Goal: Find contact information: Find contact information

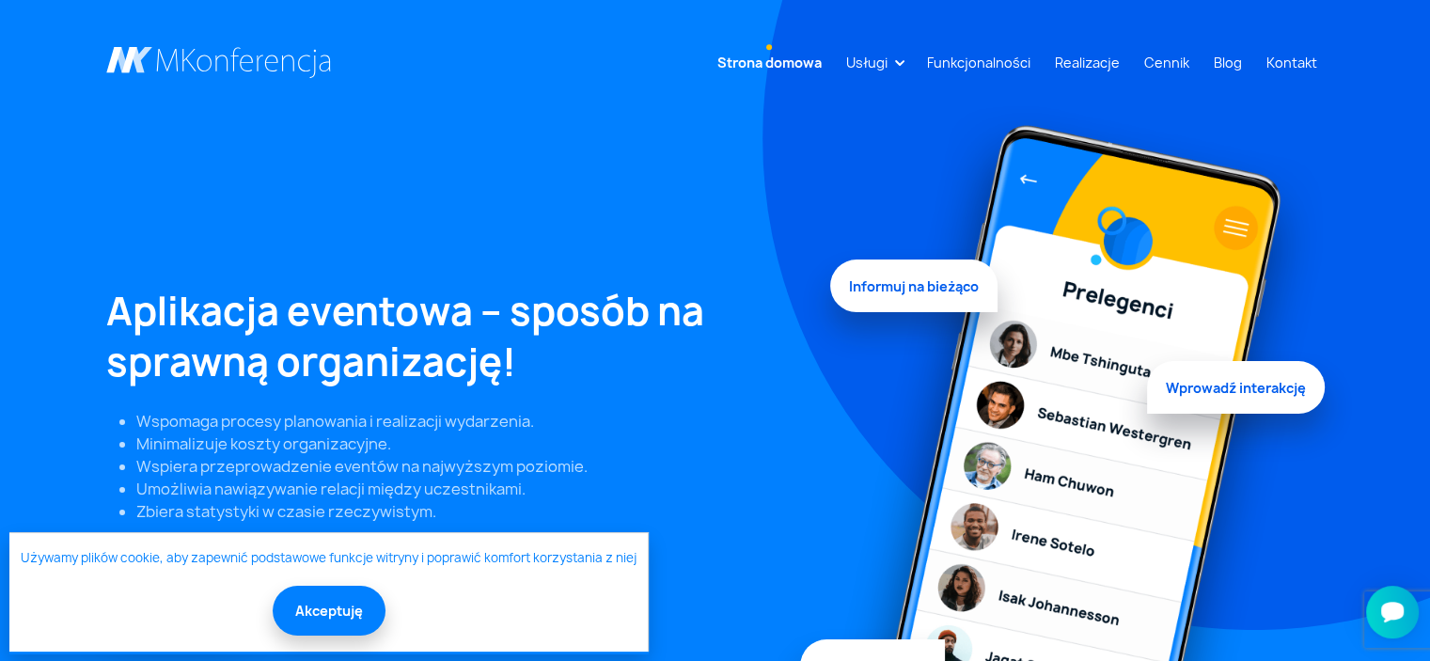
click at [1253, 63] on ul "Strona domowa Usługi Aplikacja mobilna Strona WWW Rejestracja/Sprzedaż biletów …" at bounding box center [1013, 62] width 624 height 35
click at [909, 57] on li "Usługi Aplikacja mobilna Strona WWW Rejestracja/Sprzedaż biletów Rozwiązania di…" at bounding box center [874, 62] width 71 height 35
click at [895, 63] on link "Usługi" at bounding box center [867, 62] width 56 height 35
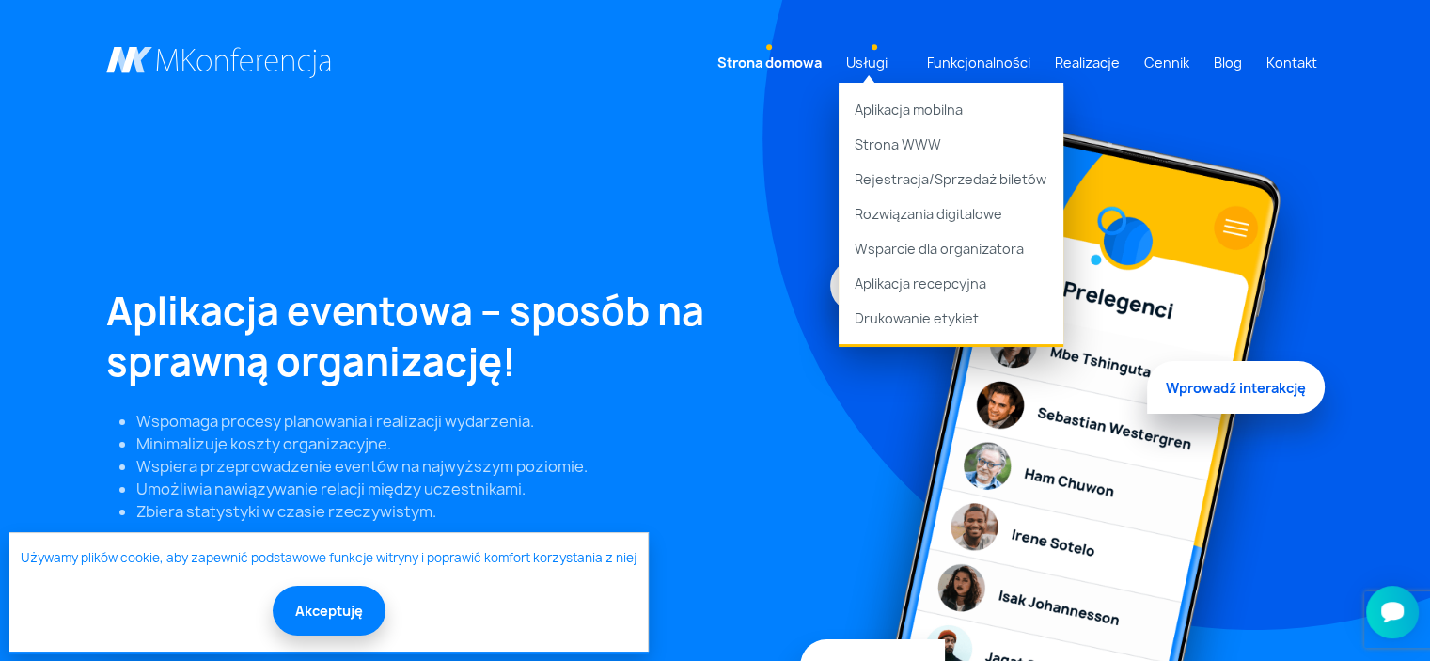
click at [895, 63] on link "Usługi" at bounding box center [867, 62] width 56 height 35
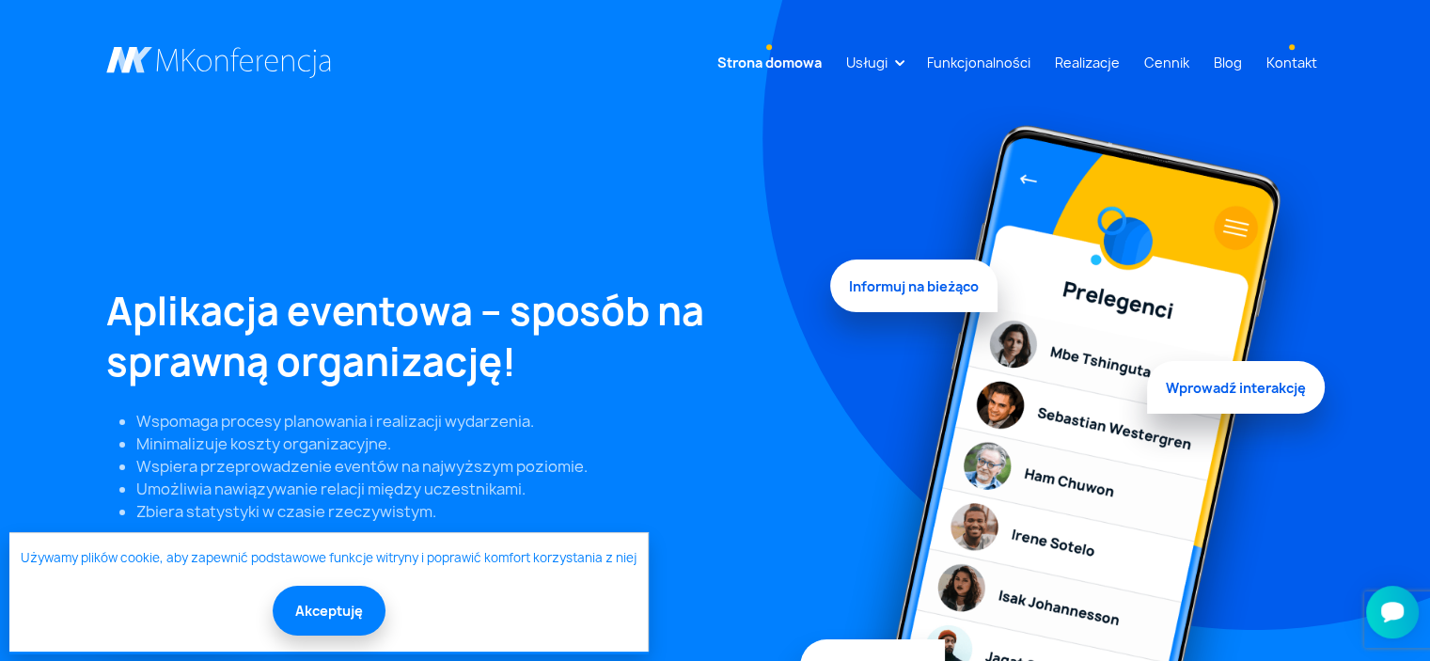
click at [1290, 63] on link "Kontakt" at bounding box center [1292, 62] width 66 height 35
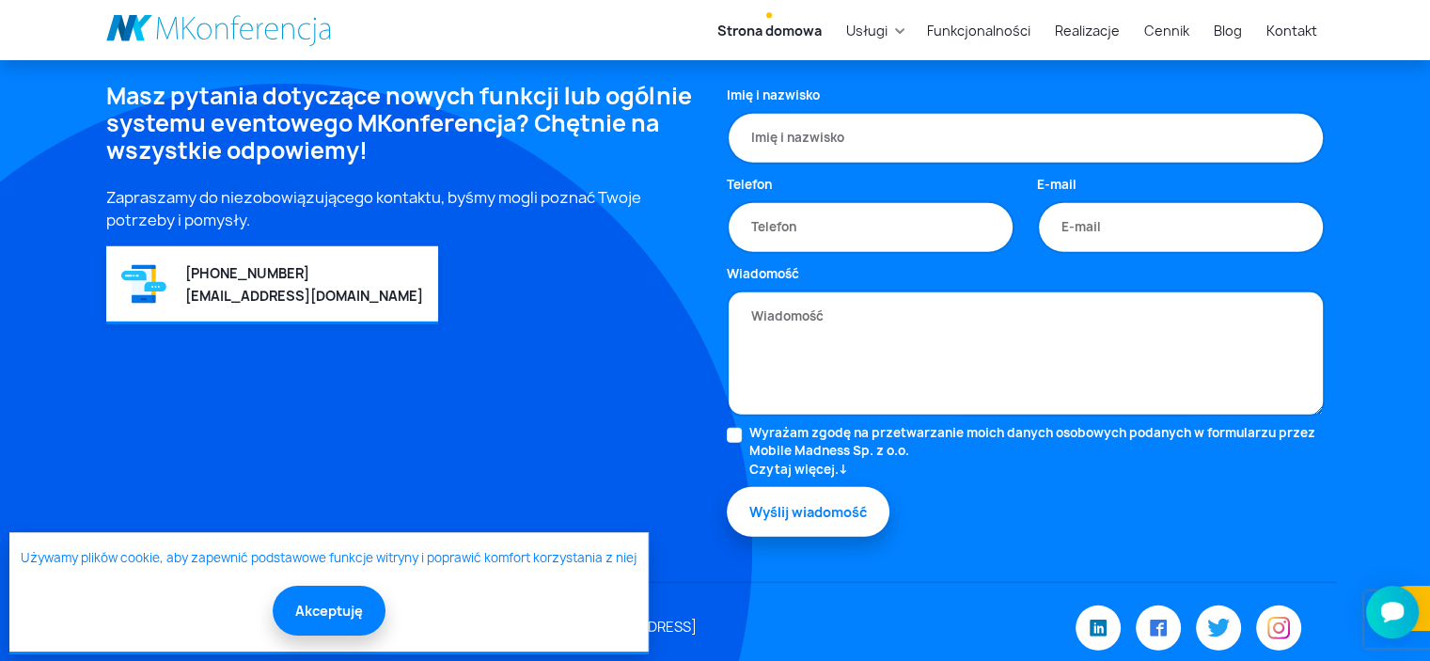
scroll to position [5345, 0]
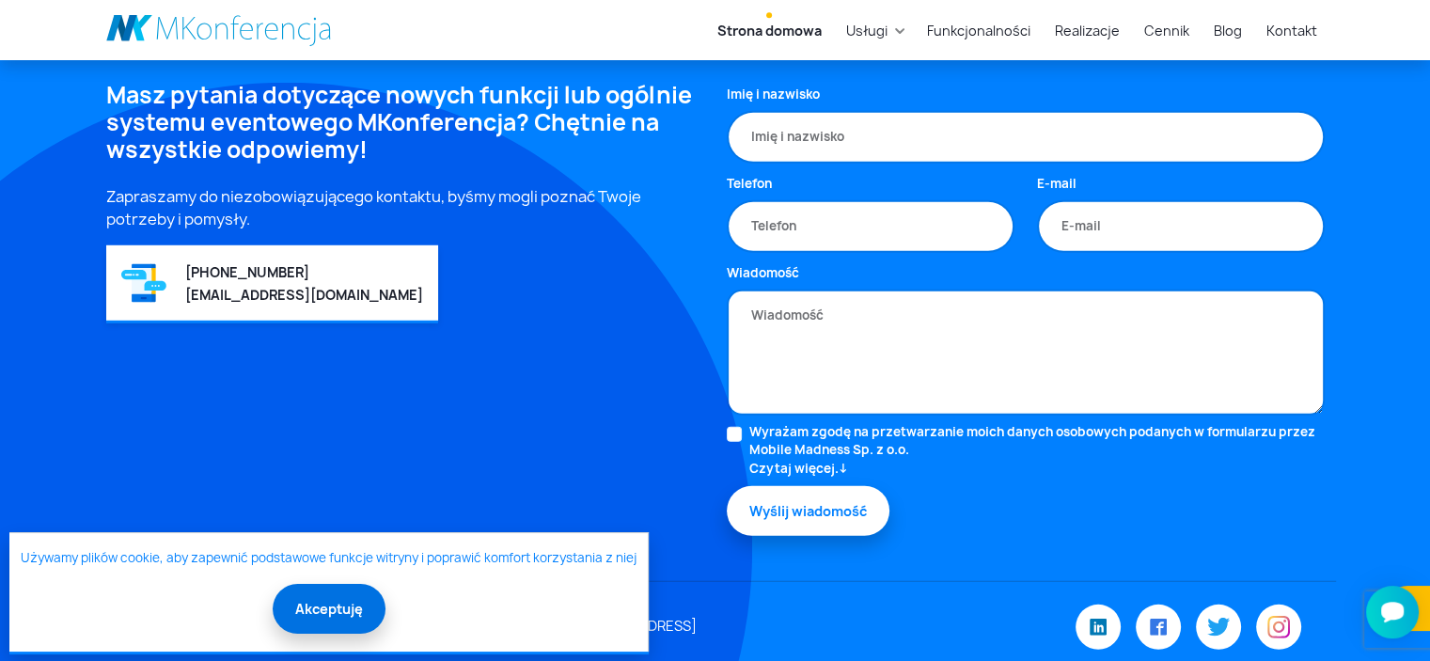
click at [346, 606] on button "Akceptuję" at bounding box center [329, 609] width 113 height 50
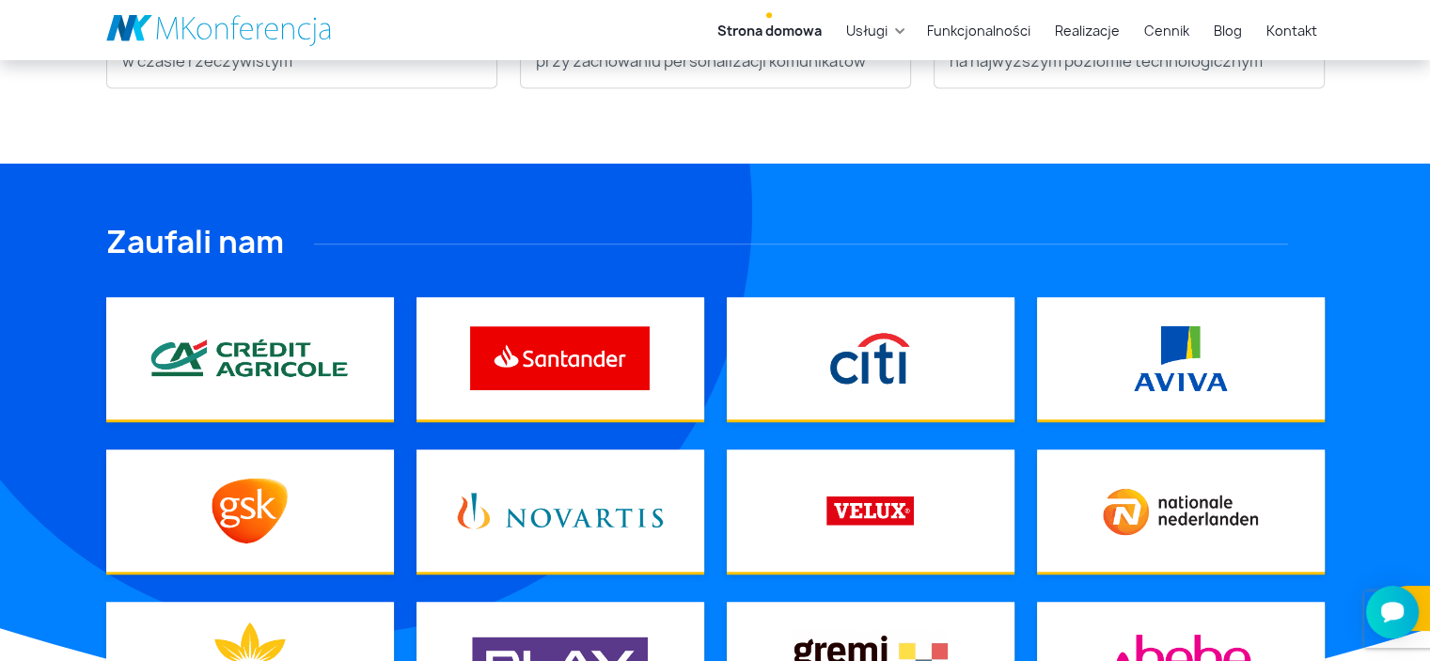
scroll to position [5351, 0]
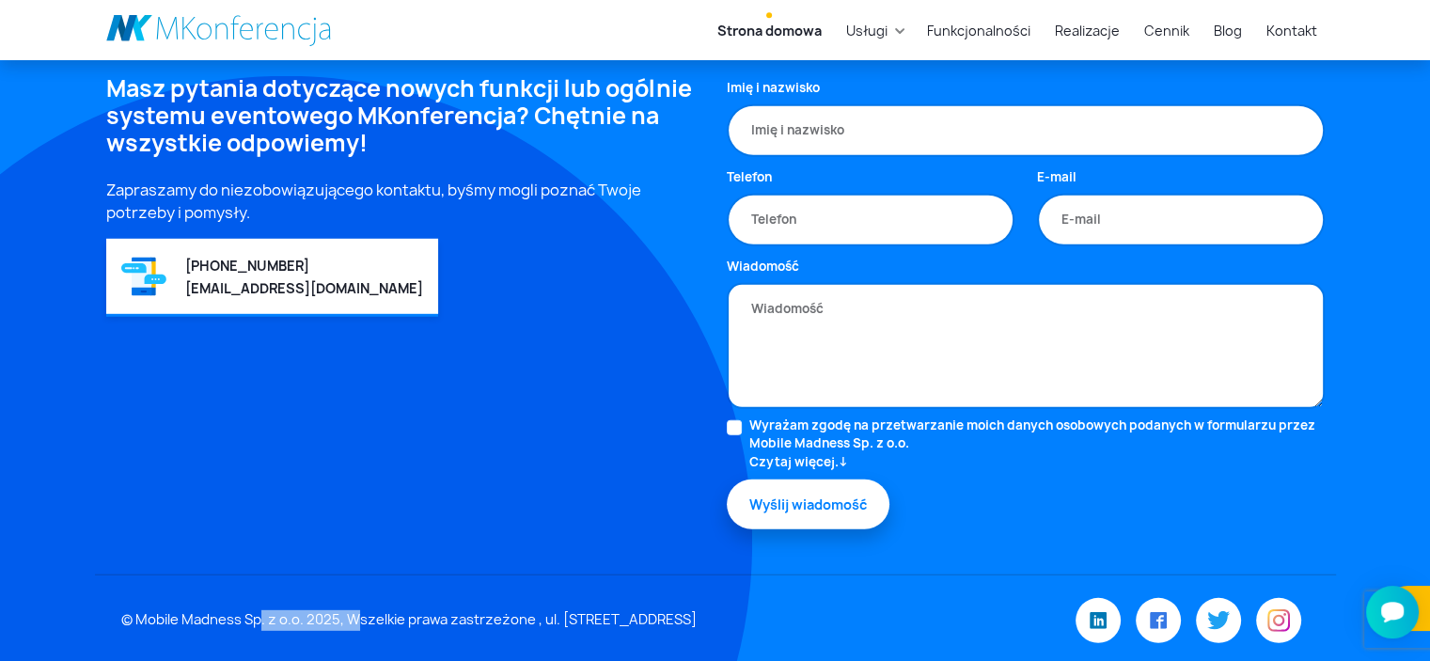
drag, startPoint x: 135, startPoint y: 603, endPoint x: 251, endPoint y: 605, distance: 115.7
click at [251, 610] on div "© Mobile Madness Sp. z o.o. 2025, Wszelkie prawa zastrzeżone , ul. [STREET_ADDR…" at bounding box center [514, 620] width 808 height 21
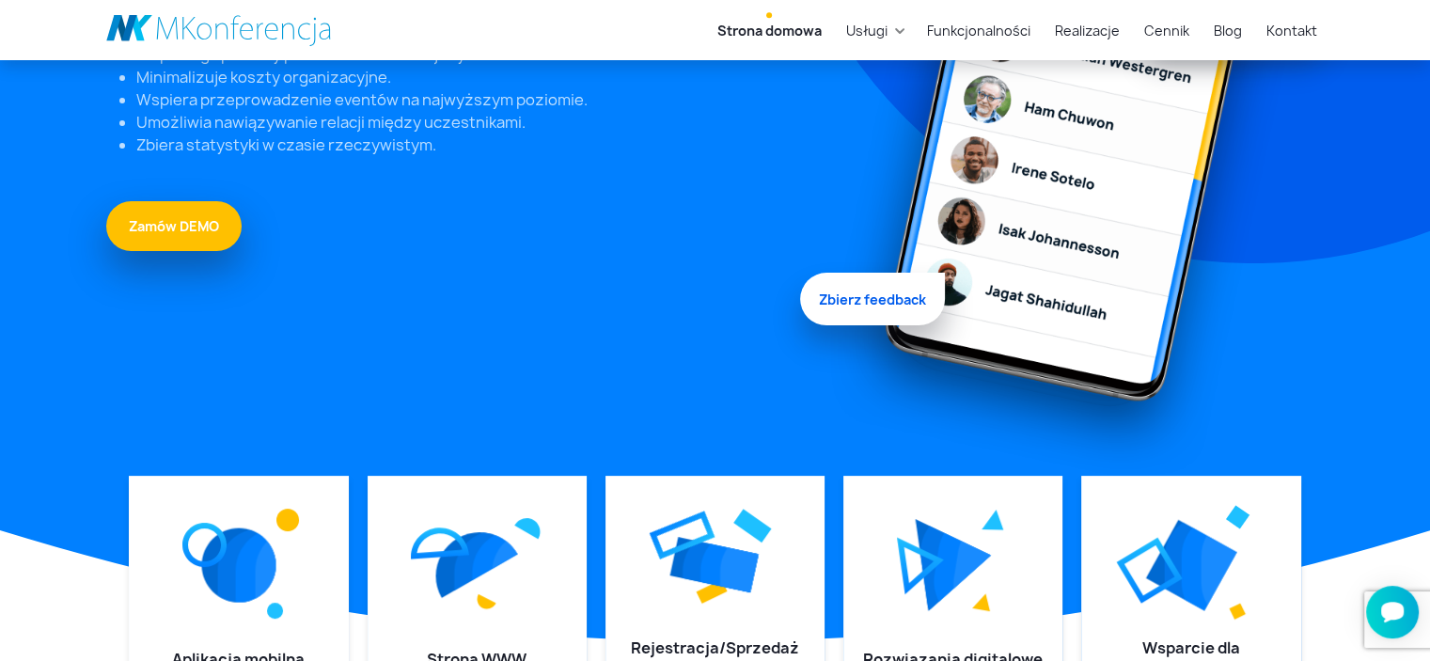
scroll to position [0, 0]
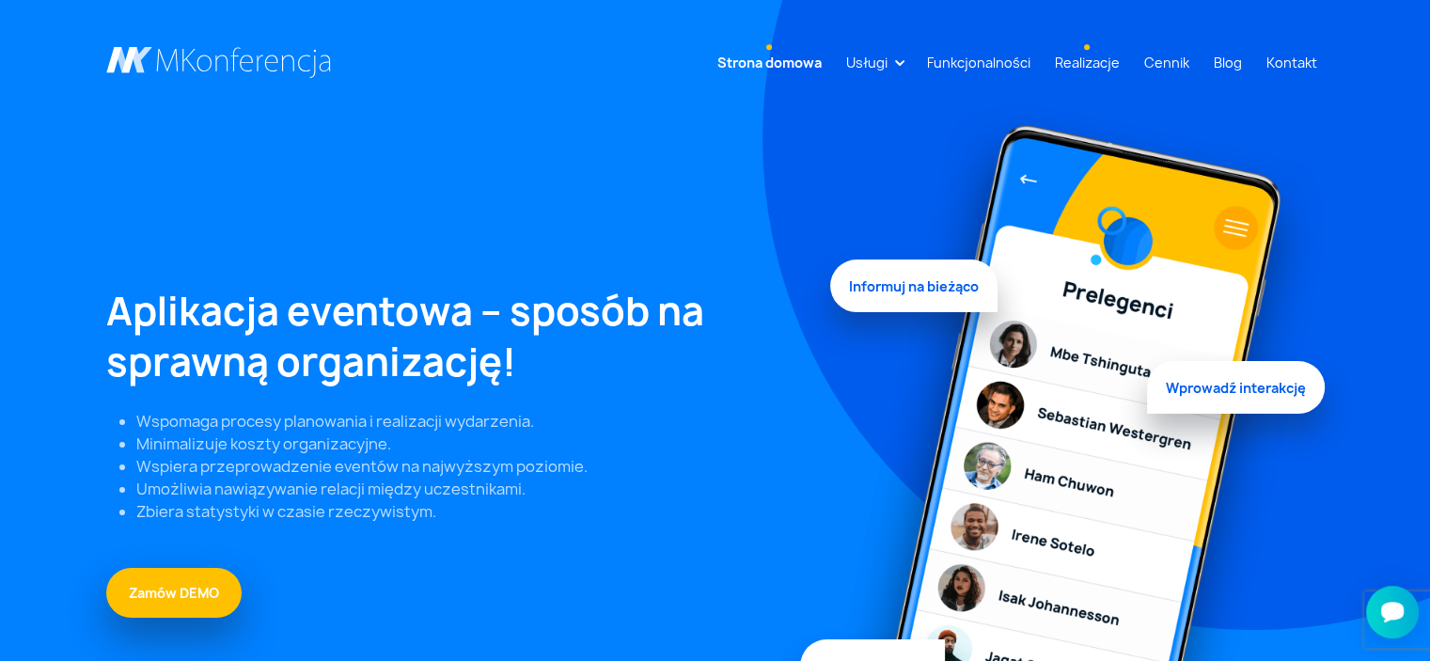
click at [1090, 71] on link "Realizacje" at bounding box center [1088, 62] width 80 height 35
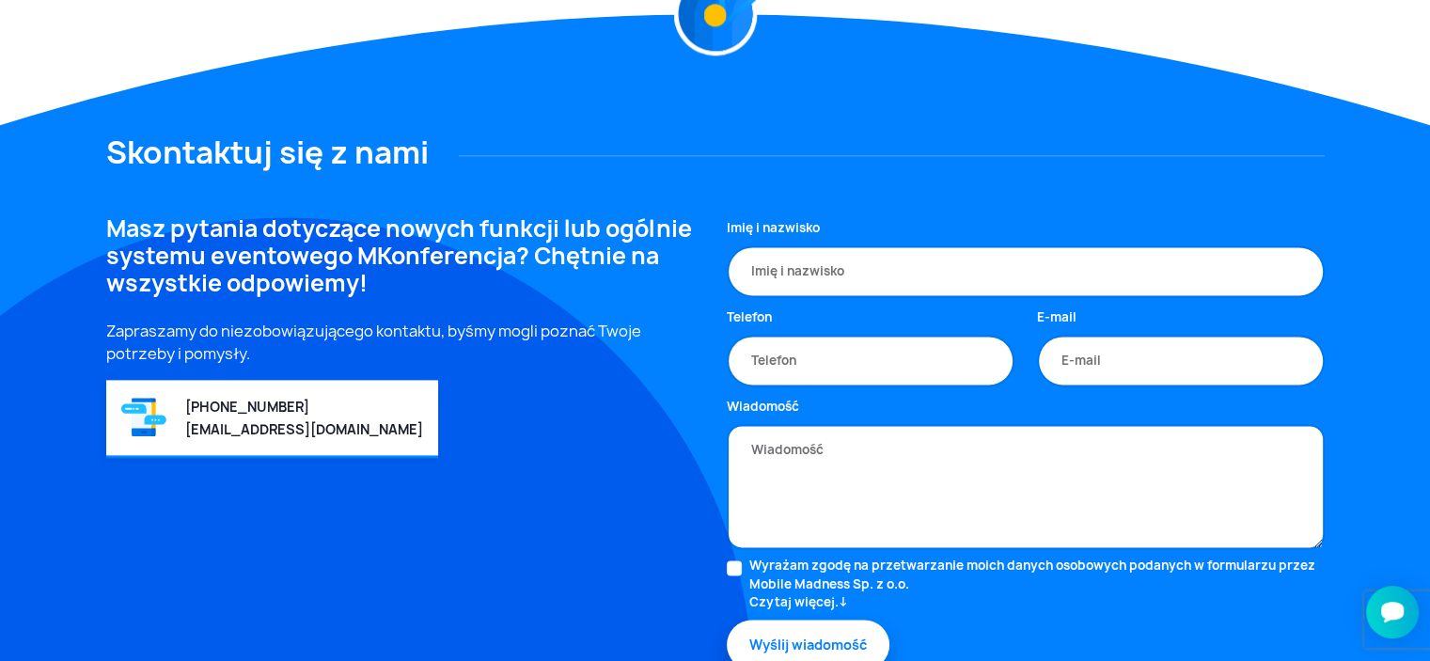
scroll to position [2677, 0]
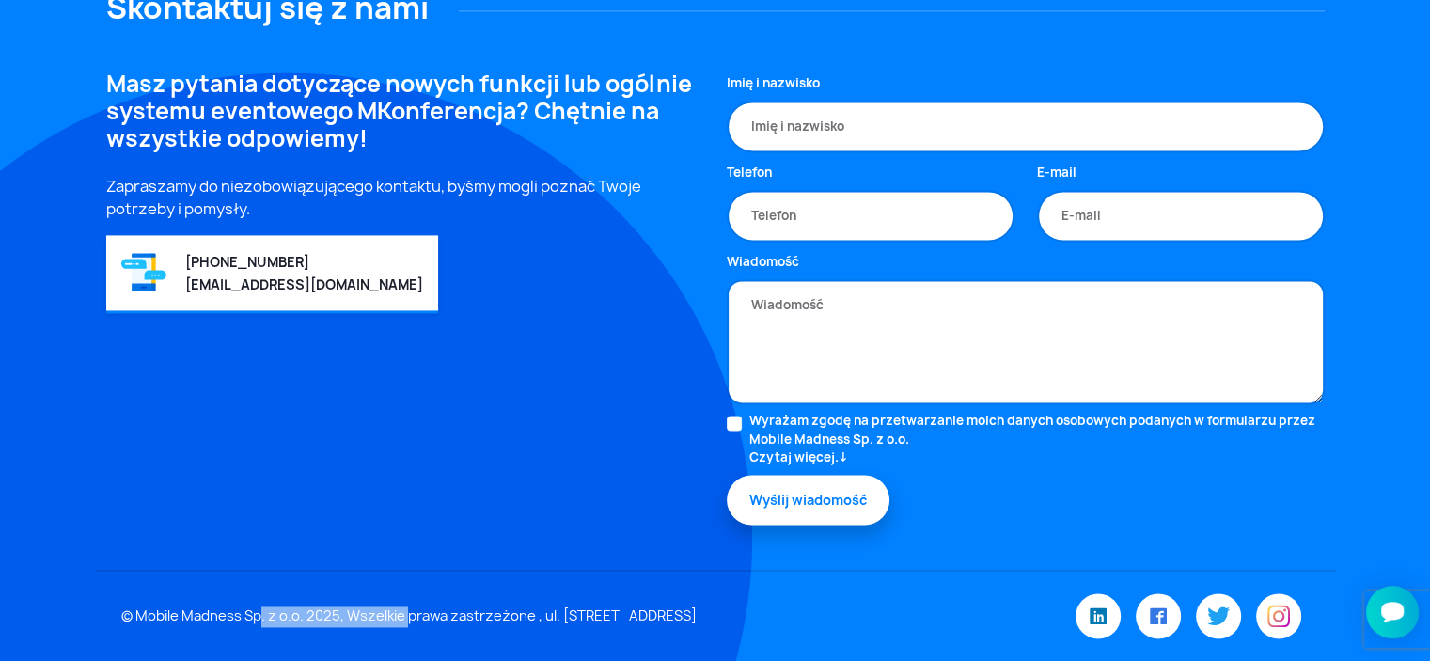
drag, startPoint x: 135, startPoint y: 598, endPoint x: 297, endPoint y: 596, distance: 161.8
click at [297, 607] on div "© Mobile Madness Sp. z o.o. 2025, Wszelkie prawa zastrzeżone , ul. [STREET_ADDR…" at bounding box center [514, 617] width 808 height 21
copy div "Mobile Madness Sp. z o.o"
